Goal: Information Seeking & Learning: Learn about a topic

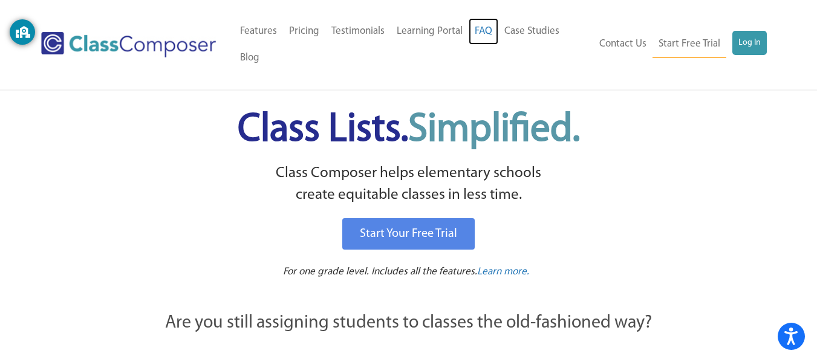
click at [485, 18] on link "FAQ" at bounding box center [484, 31] width 30 height 27
click at [339, 18] on link "Testimonials" at bounding box center [357, 31] width 65 height 27
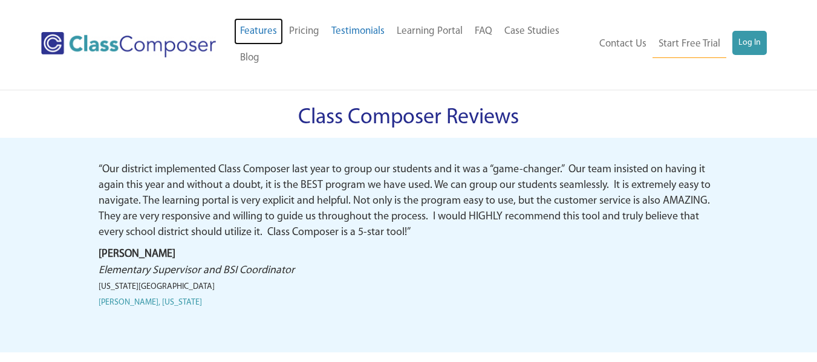
click at [271, 18] on link "Features" at bounding box center [258, 31] width 49 height 27
click at [294, 226] on span "Our district implemented Class Composer last year to group our students and it …" at bounding box center [406, 201] width 614 height 74
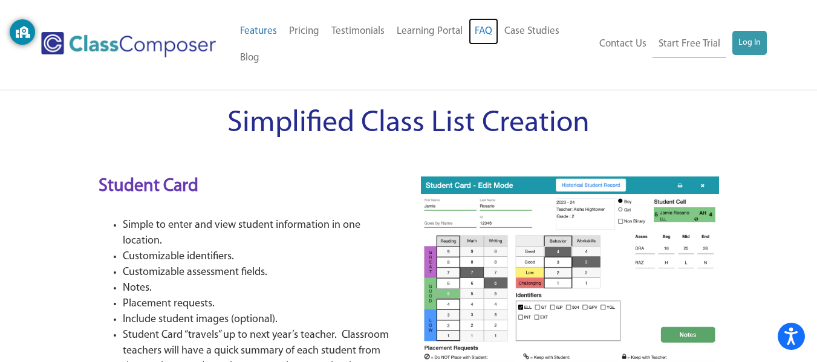
click at [486, 18] on link "FAQ" at bounding box center [484, 31] width 30 height 27
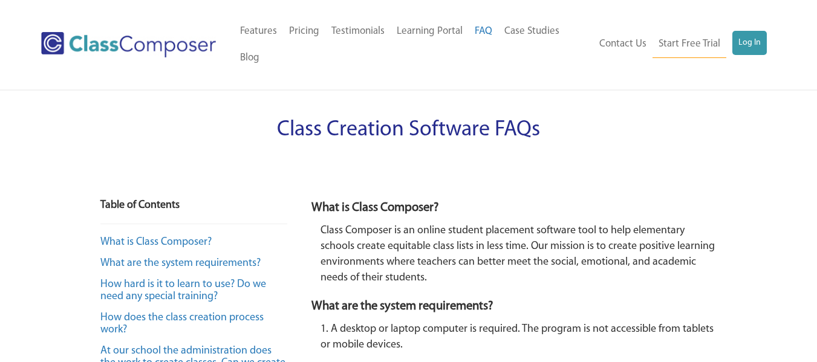
click at [385, 268] on p "Class Composer is an online student placement software tool to help elementary …" at bounding box center [518, 254] width 396 height 63
click at [615, 224] on p "Class Composer is an online student placement software tool to help elementary …" at bounding box center [518, 254] width 396 height 63
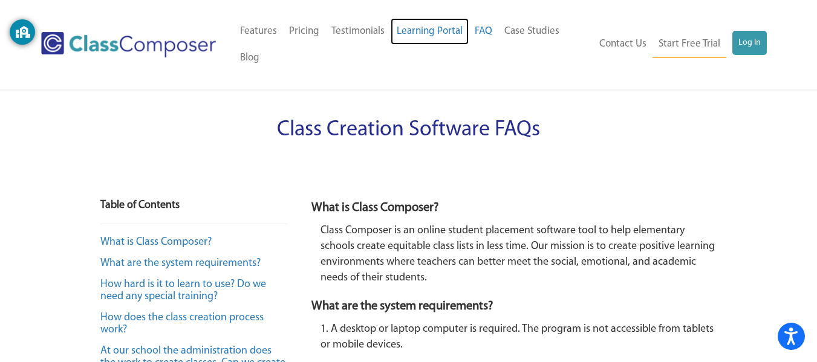
click at [456, 21] on link "Learning Portal" at bounding box center [430, 31] width 78 height 27
